Goal: Task Accomplishment & Management: Complete application form

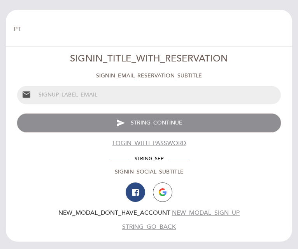
select select "pt"
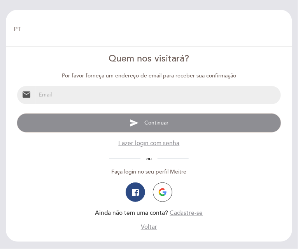
click at [101, 91] on input "email" at bounding box center [158, 95] width 245 height 18
type input "[EMAIL_ADDRESS][DOMAIN_NAME]"
click at [153, 124] on span "Continuar" at bounding box center [156, 122] width 24 height 7
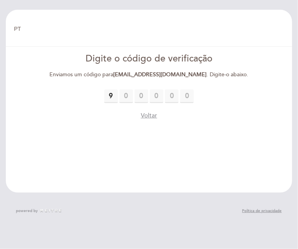
type input "9"
type input "2"
type input "4"
type input "0"
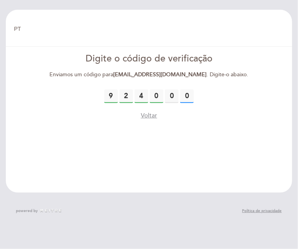
type input "0"
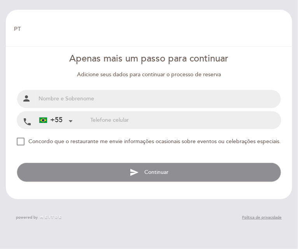
click at [67, 95] on input "text" at bounding box center [158, 99] width 245 height 18
type input "[PERSON_NAME]"
click at [207, 124] on input "tel" at bounding box center [185, 120] width 191 height 17
type input "11996265380"
click at [21, 142] on div "NEW_MODAL_AGREE_RESTAURANT_SEND_OCCASIONAL_INFO" at bounding box center [21, 142] width 8 height 8
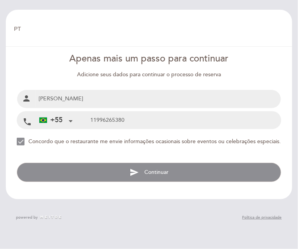
click at [146, 172] on span "Continuar" at bounding box center [156, 172] width 24 height 7
